Goal: Navigation & Orientation: Find specific page/section

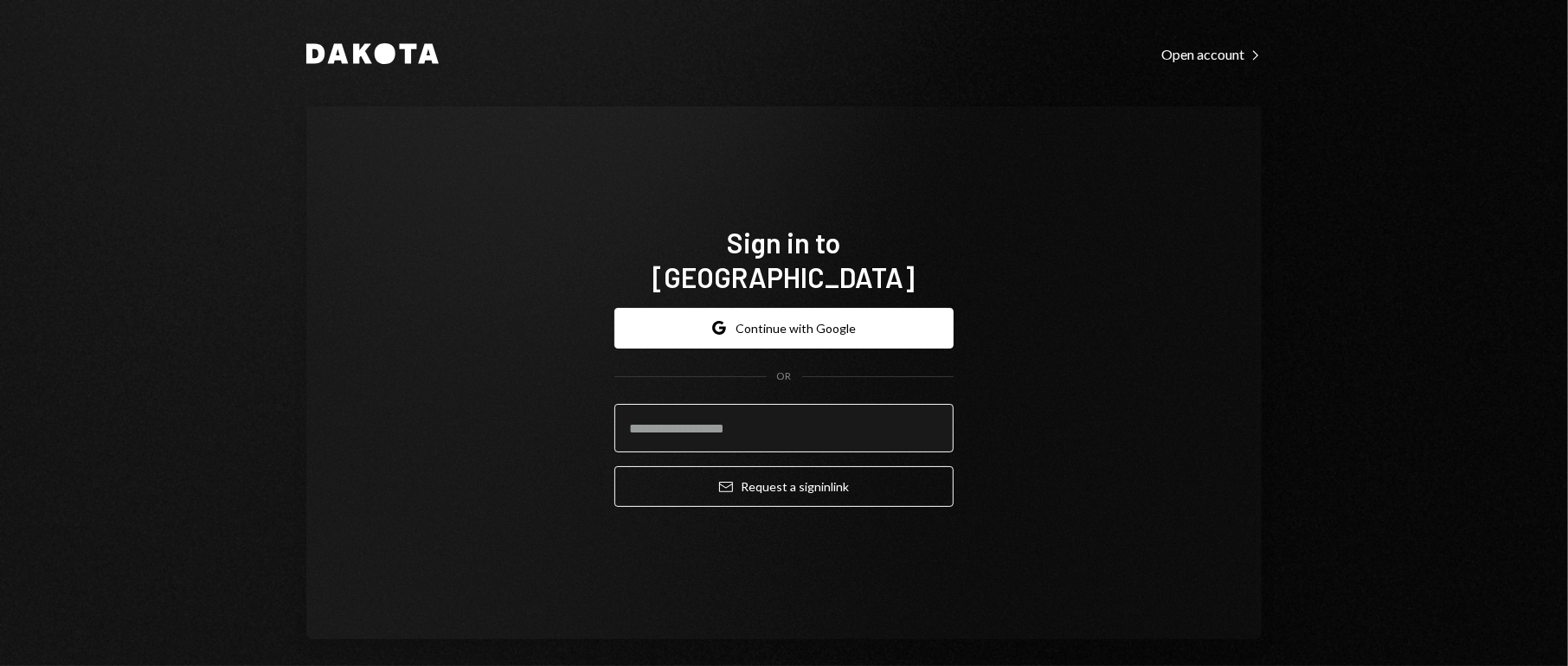
click at [807, 407] on input "email" at bounding box center [784, 428] width 339 height 48
type input "**********"
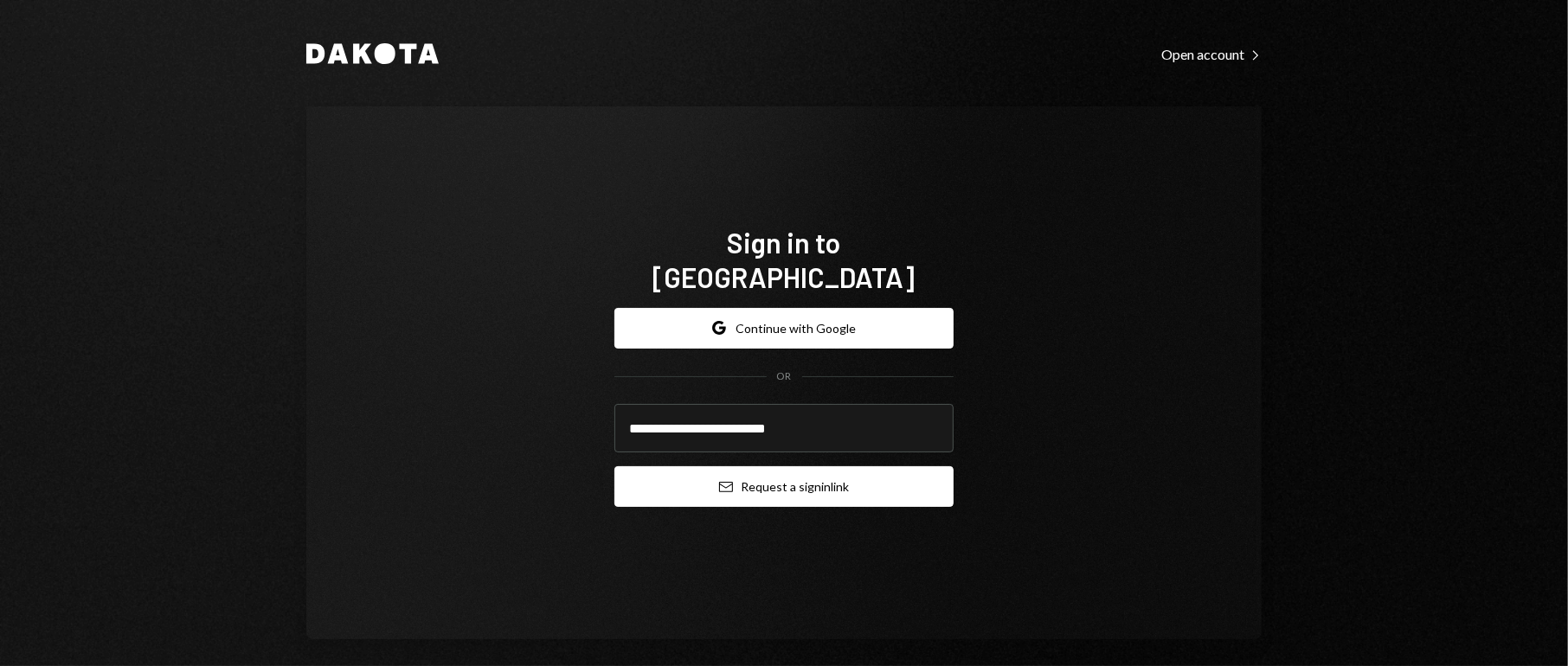
click at [828, 471] on button "Email Request a sign in link" at bounding box center [784, 487] width 339 height 41
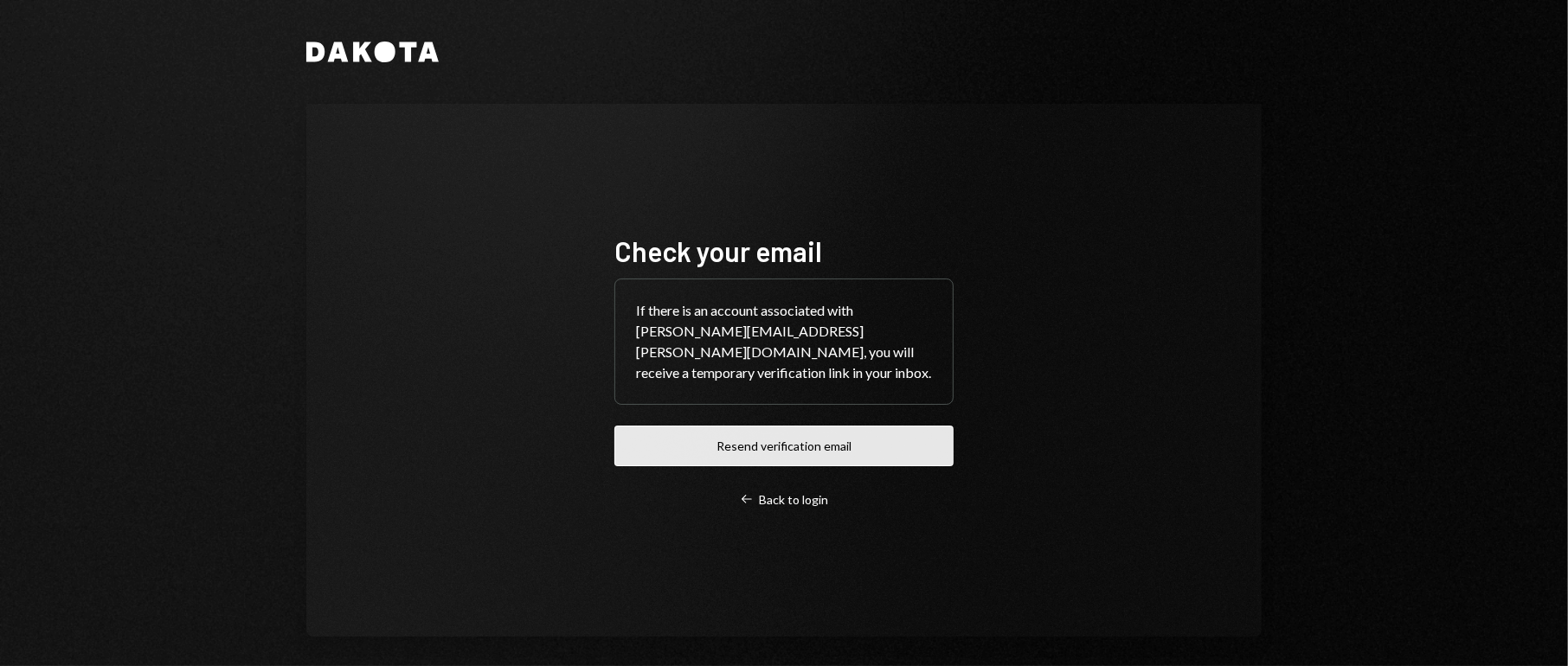
click at [784, 426] on button "Resend verification email" at bounding box center [784, 446] width 339 height 41
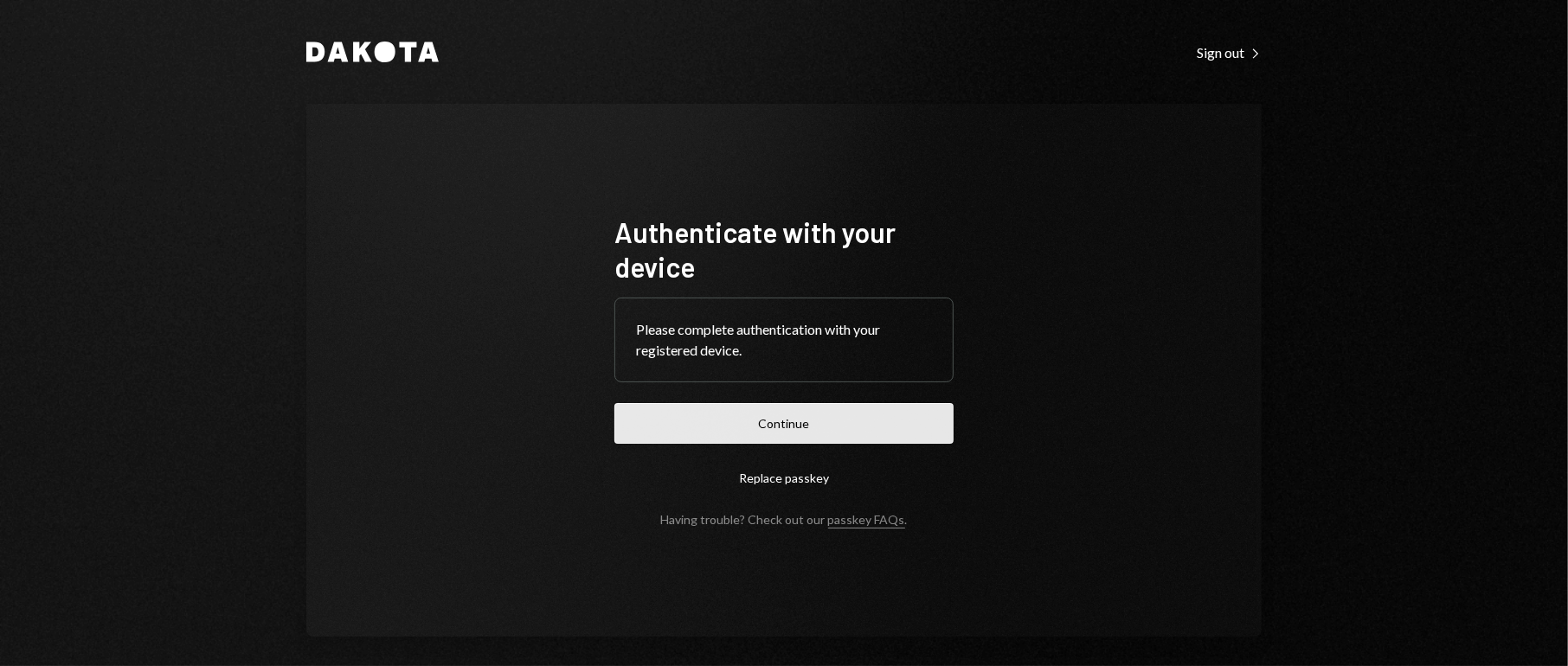
click at [694, 410] on button "Continue" at bounding box center [784, 424] width 339 height 41
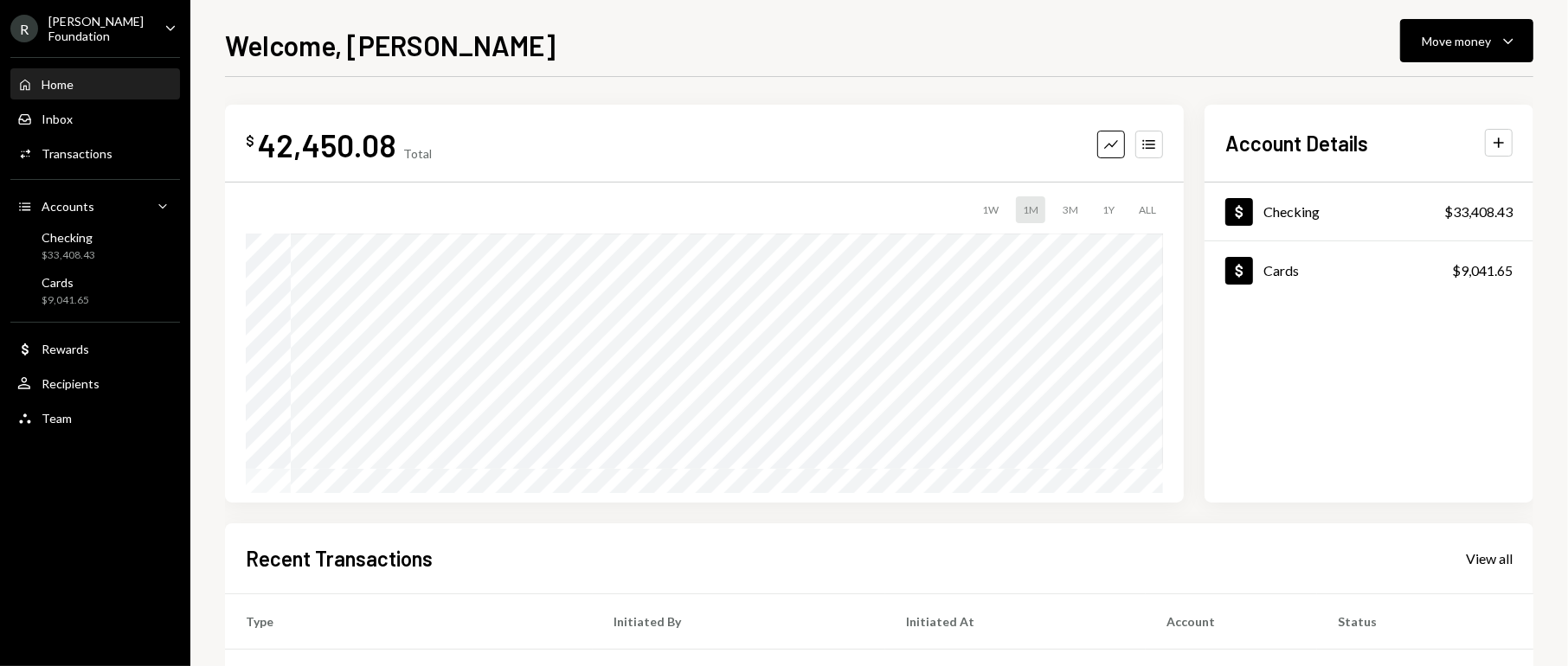
click at [150, 29] on div "R Rayls Foundation Caret Down" at bounding box center [95, 28] width 191 height 29
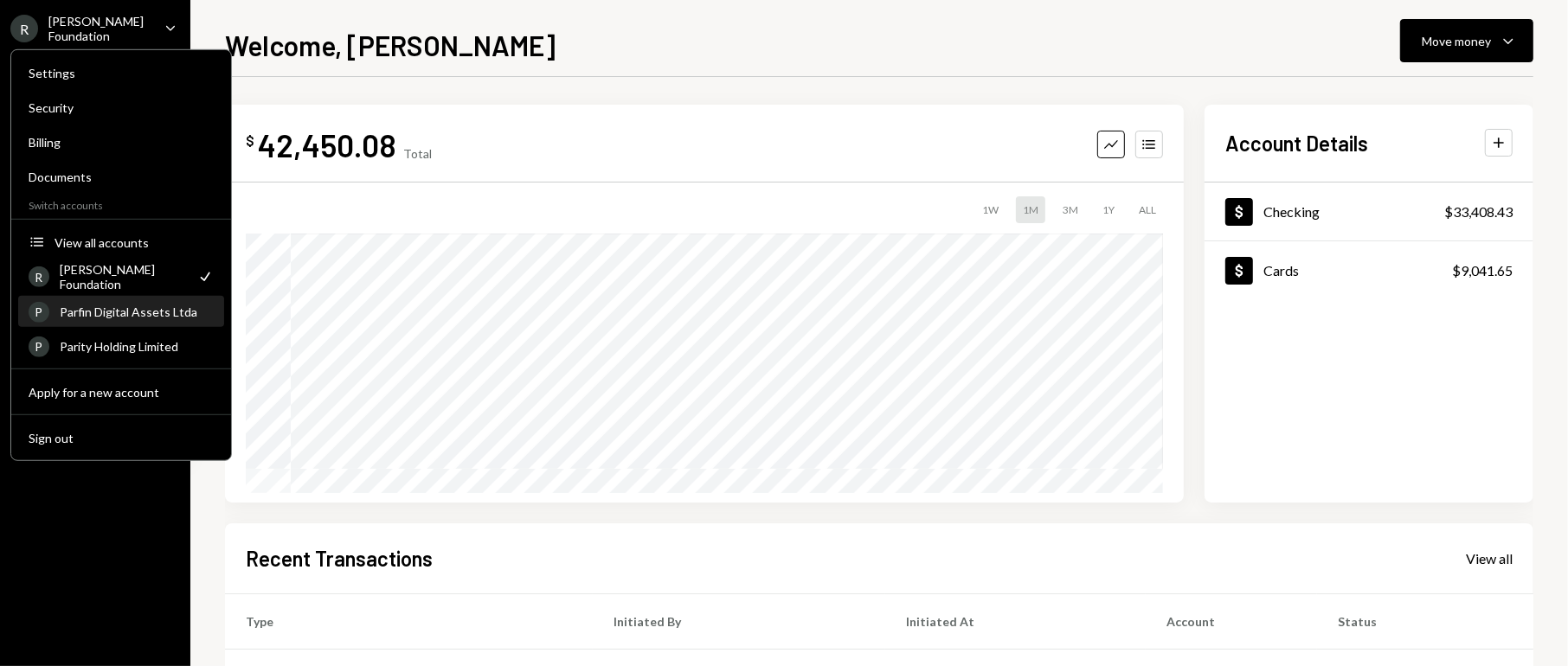
click at [129, 313] on div "Parfin Digital Assets Ltda" at bounding box center [136, 312] width 154 height 15
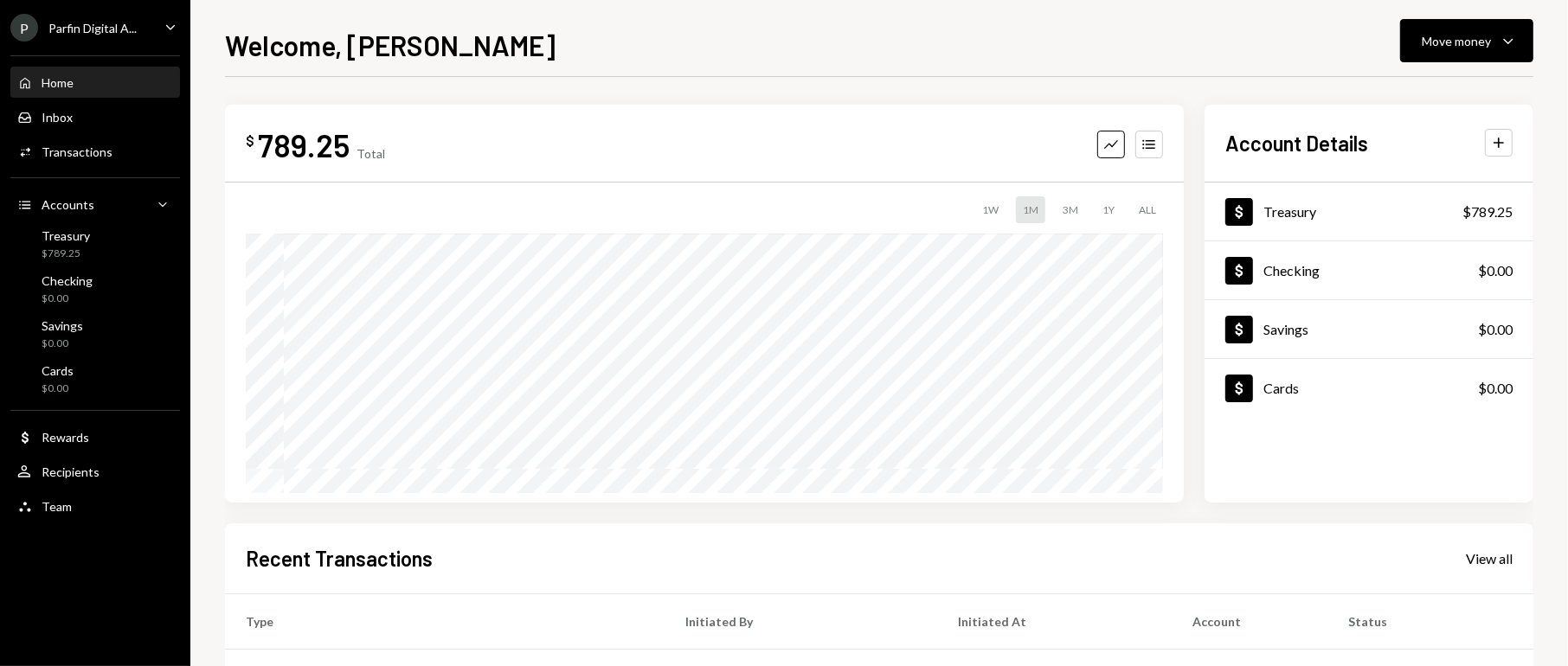
click at [116, 32] on div "Parfin Digital A..." at bounding box center [92, 28] width 88 height 15
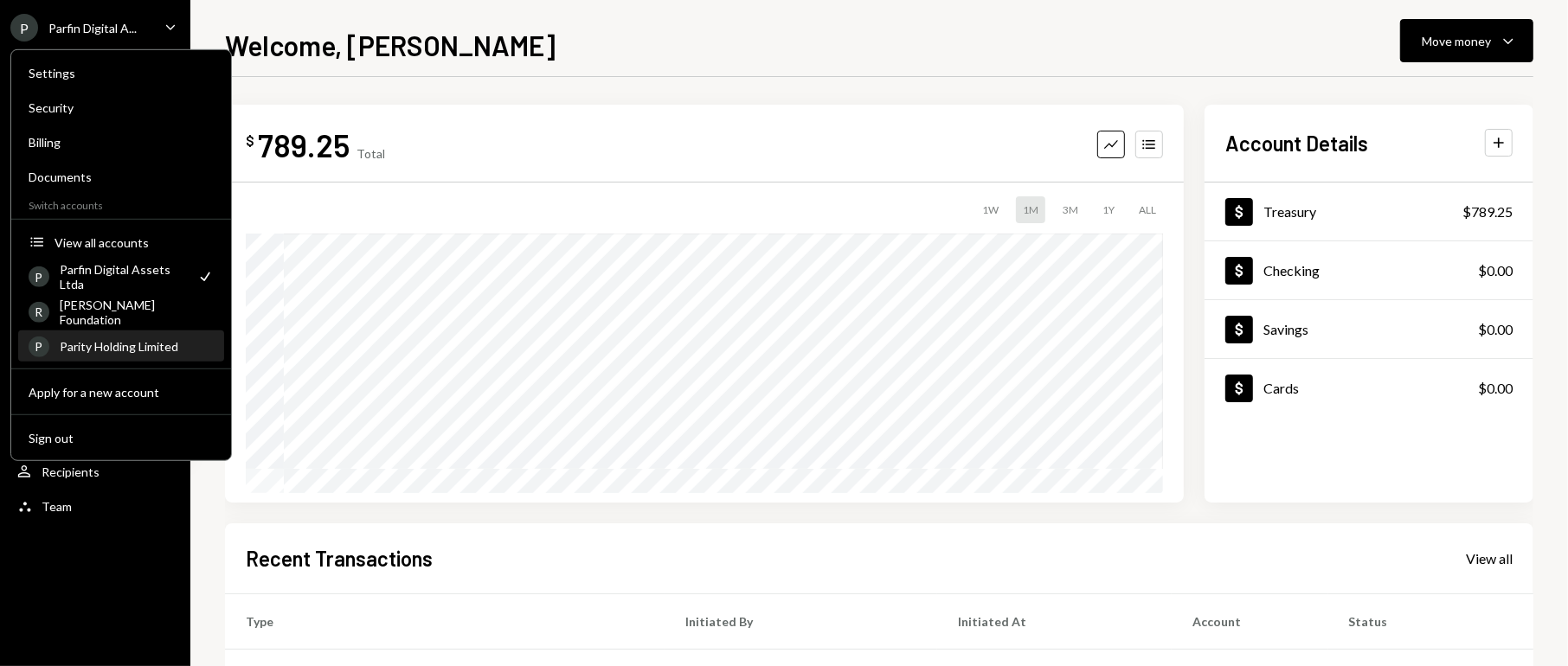
click at [136, 349] on div "Parity Holding Limited" at bounding box center [136, 346] width 154 height 15
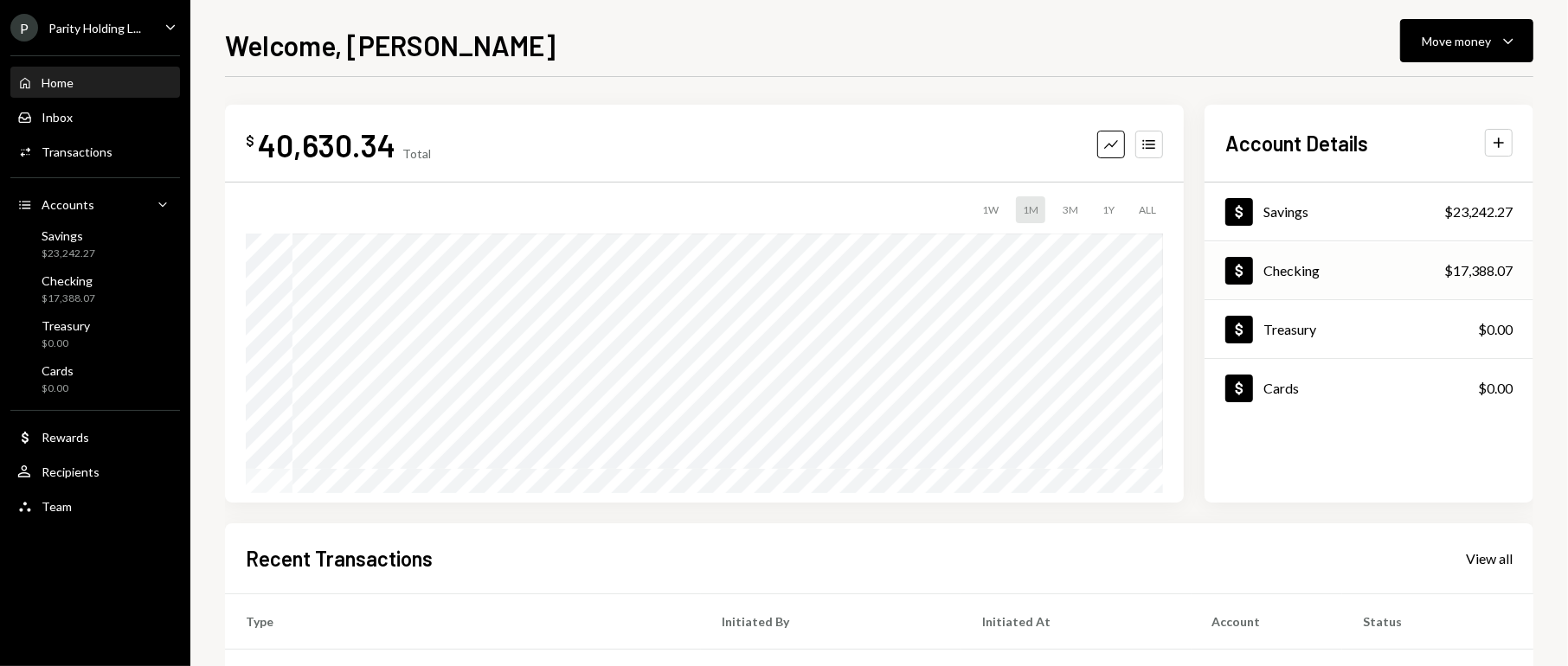
click at [1490, 274] on div "$17,388.07" at bounding box center [1478, 270] width 69 height 20
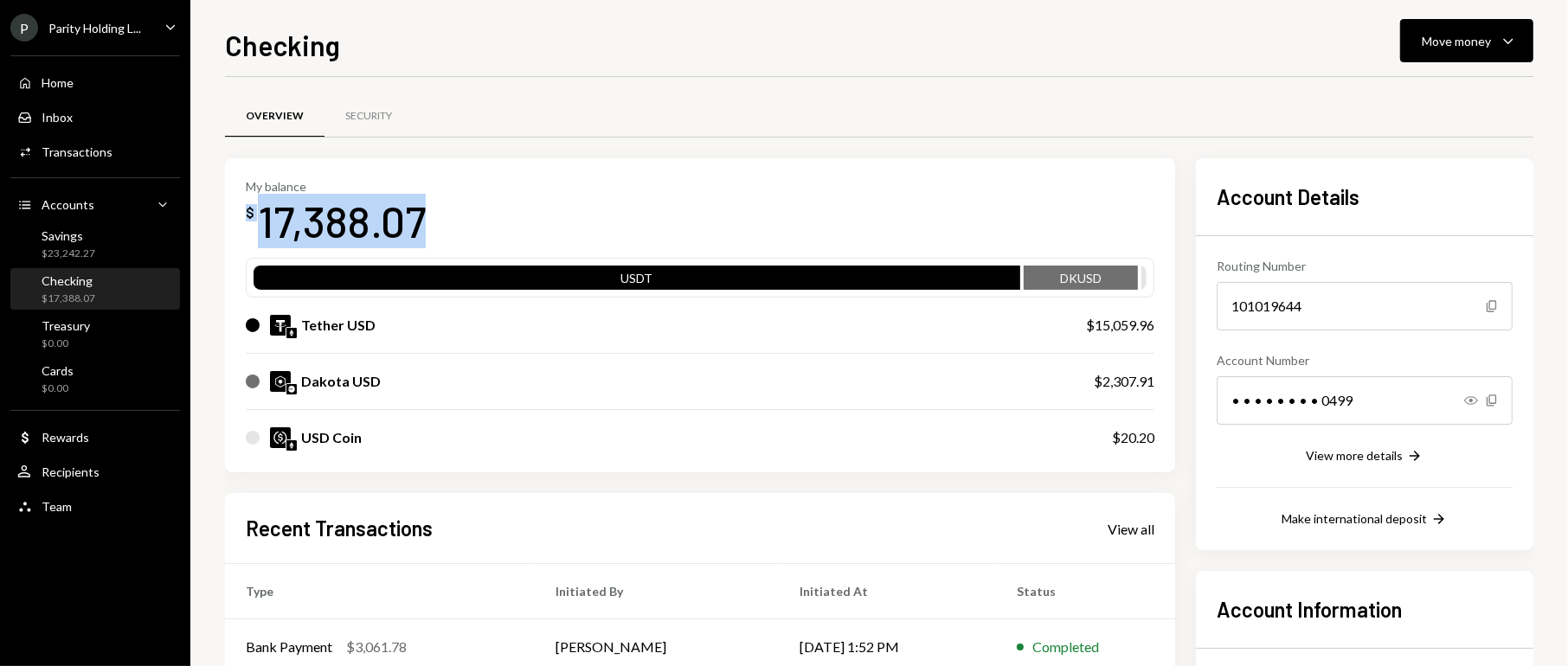
drag, startPoint x: 447, startPoint y: 223, endPoint x: 241, endPoint y: 221, distance: 206.0
click at [241, 221] on div "My balance $ 17,388.07 USDT DKUSD Tether USD $15,059.96 Dakota USD $2,307.91 US…" at bounding box center [700, 316] width 951 height 315
drag, startPoint x: 1045, startPoint y: 125, endPoint x: 1053, endPoint y: 126, distance: 8.1
click at [1052, 126] on div "Overview Security" at bounding box center [879, 117] width 1309 height 45
